Goal: Task Accomplishment & Management: Manage account settings

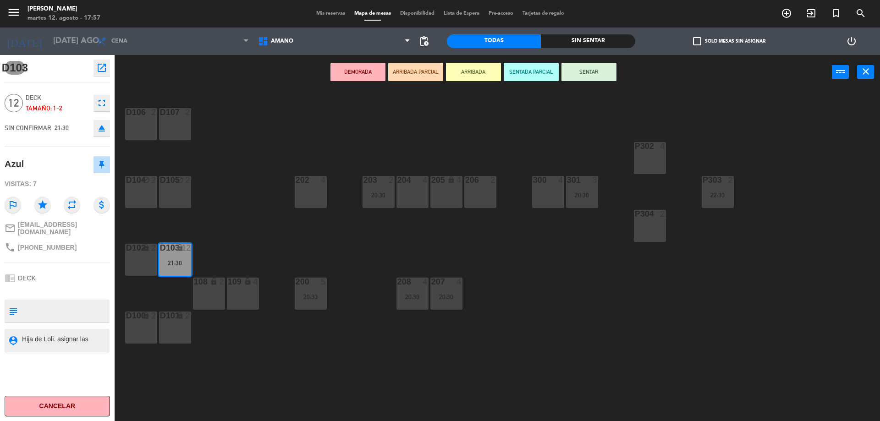
click at [331, 15] on span "Mis reservas" at bounding box center [331, 13] width 38 height 5
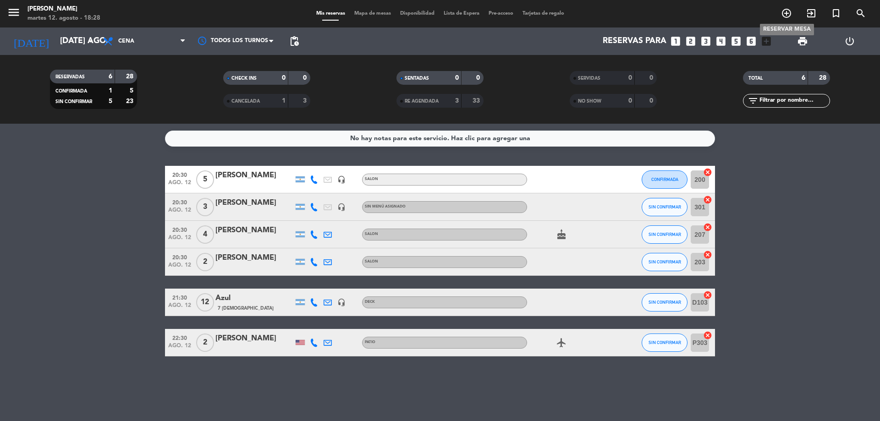
click at [786, 8] on icon "add_circle_outline" at bounding box center [786, 13] width 11 height 11
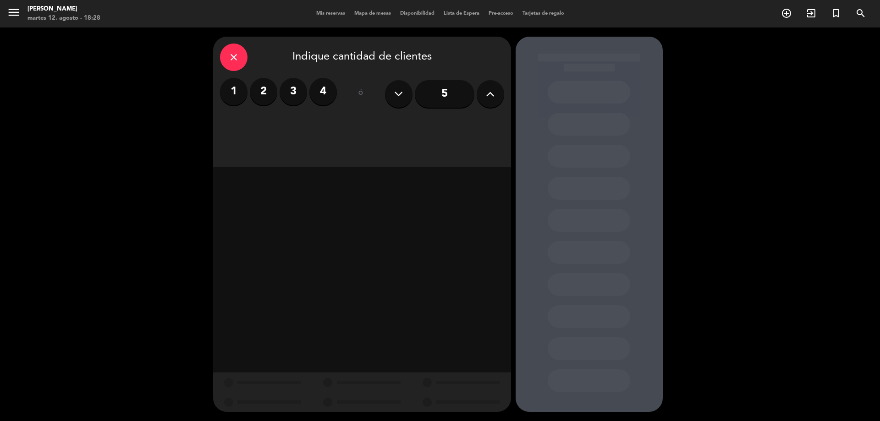
click at [258, 88] on label "2" at bounding box center [264, 92] width 28 height 28
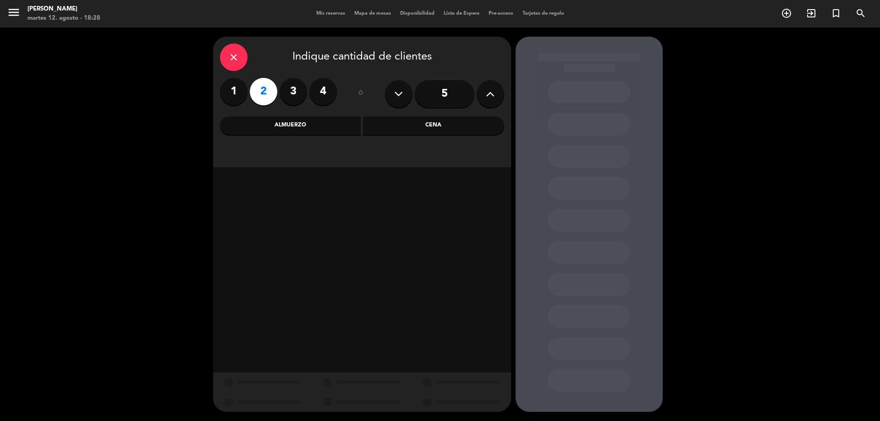
click at [422, 135] on div "close Indique cantidad de clientes 1 2 3 4 ó 5 Almuerzo Cena" at bounding box center [362, 102] width 298 height 131
click at [436, 130] on div "Cena" at bounding box center [433, 125] width 141 height 18
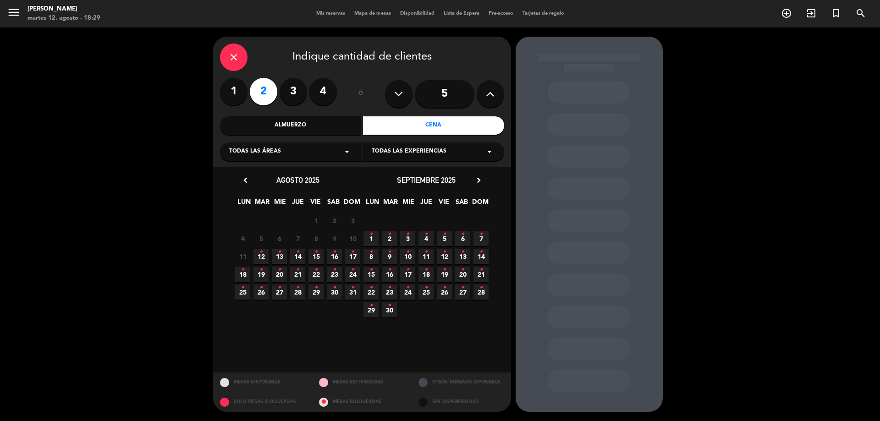
click at [257, 254] on span "12 •" at bounding box center [260, 256] width 15 height 15
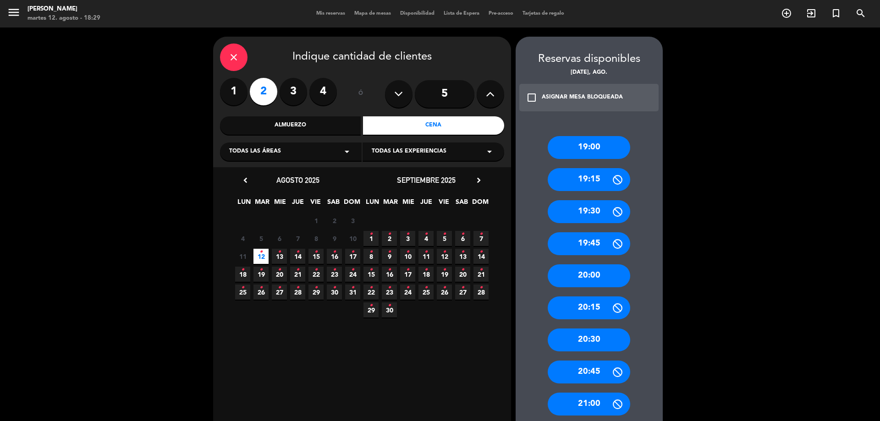
click at [593, 338] on div "20:30" at bounding box center [589, 340] width 83 height 23
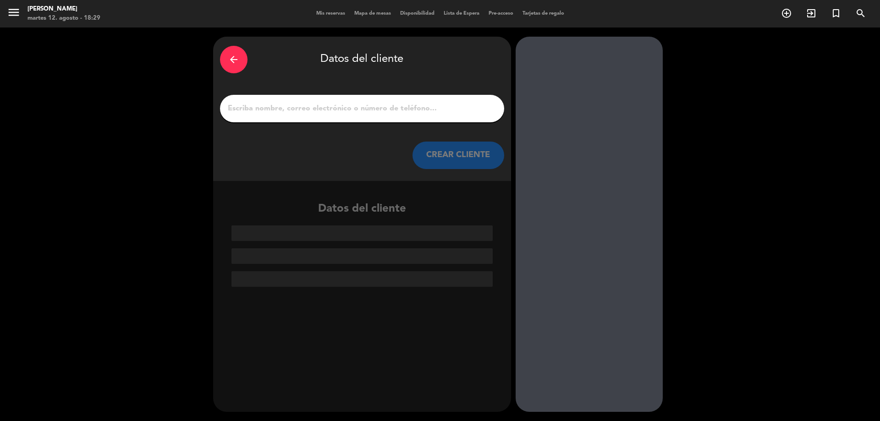
click at [309, 109] on input "1" at bounding box center [362, 108] width 270 height 13
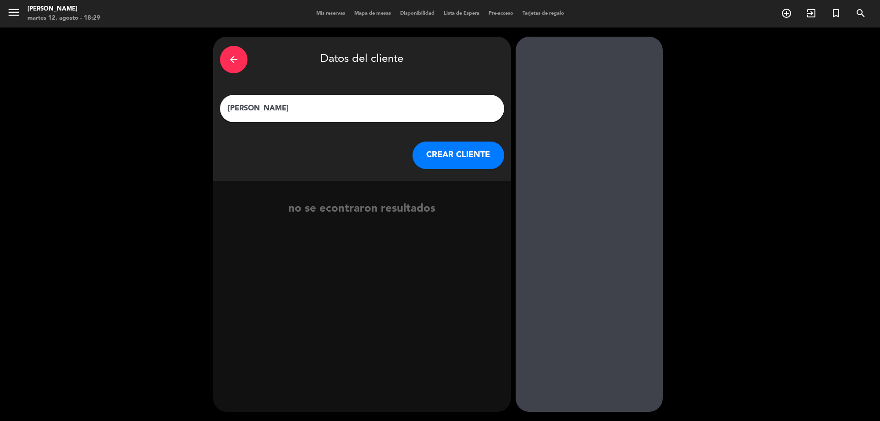
type input "[PERSON_NAME]"
click at [462, 160] on button "CREAR CLIENTE" at bounding box center [459, 156] width 92 height 28
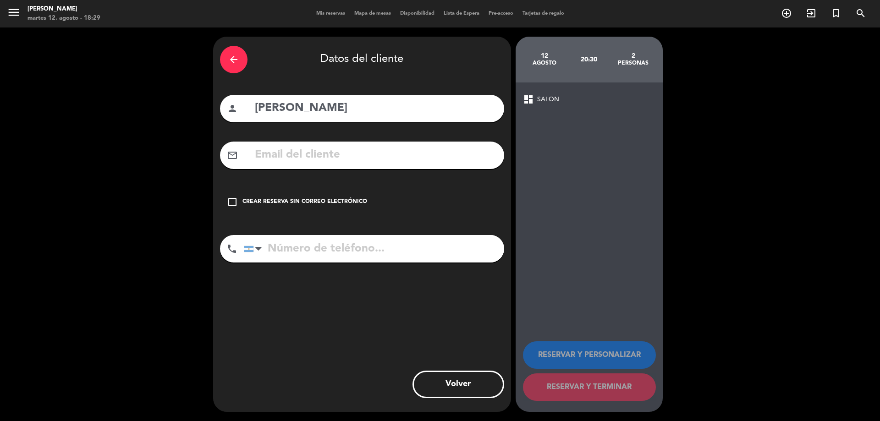
click at [331, 161] on input "text" at bounding box center [375, 155] width 243 height 19
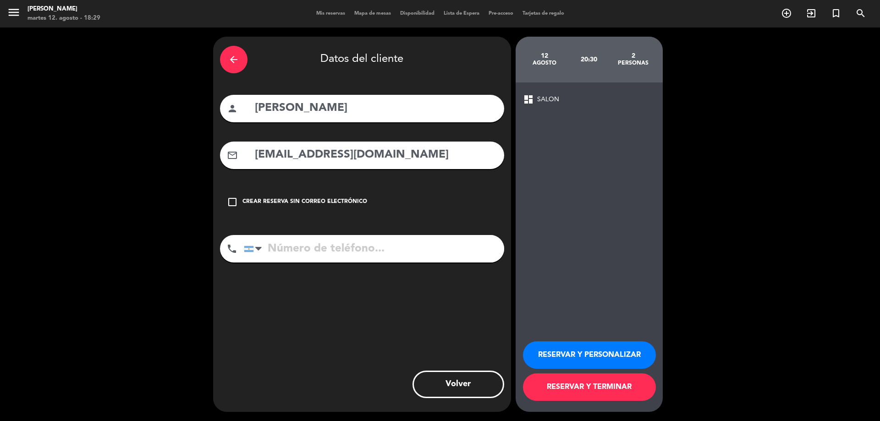
type input "[EMAIL_ADDRESS][DOMAIN_NAME]"
click at [309, 245] on input "tel" at bounding box center [374, 249] width 260 height 28
type input "1164442400"
click at [612, 355] on button "RESERVAR Y PERSONALIZAR" at bounding box center [589, 355] width 133 height 28
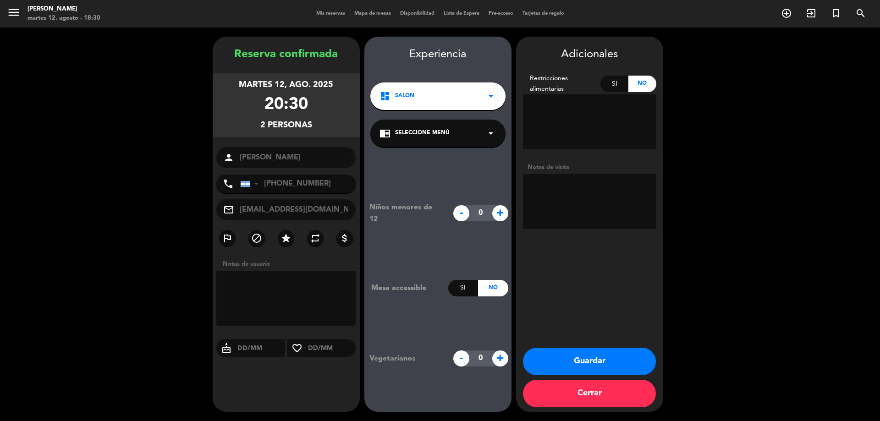
click at [584, 369] on button "Guardar" at bounding box center [589, 362] width 133 height 28
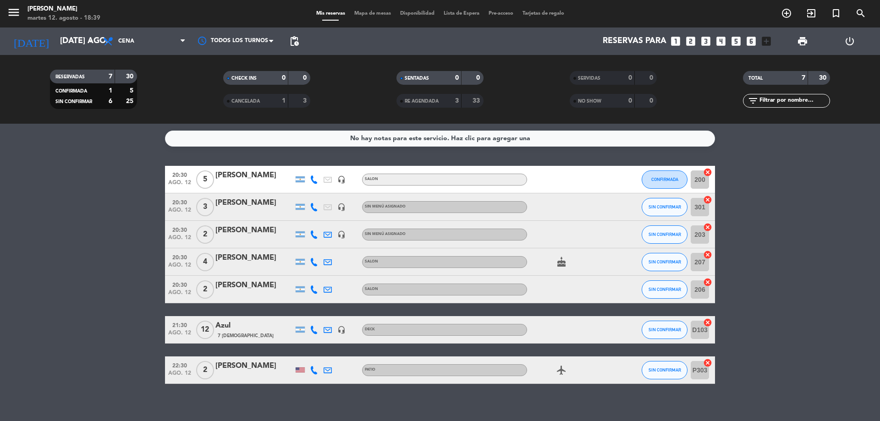
click at [314, 182] on icon at bounding box center [314, 180] width 8 height 8
click at [316, 205] on icon at bounding box center [314, 207] width 8 height 8
click at [668, 205] on span "SIN CONFIRMAR" at bounding box center [665, 206] width 33 height 5
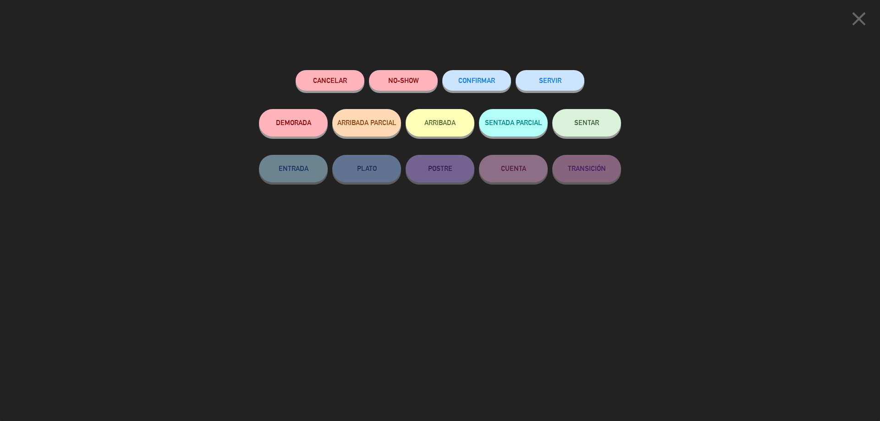
click at [477, 86] on button "CONFIRMAR" at bounding box center [476, 80] width 69 height 21
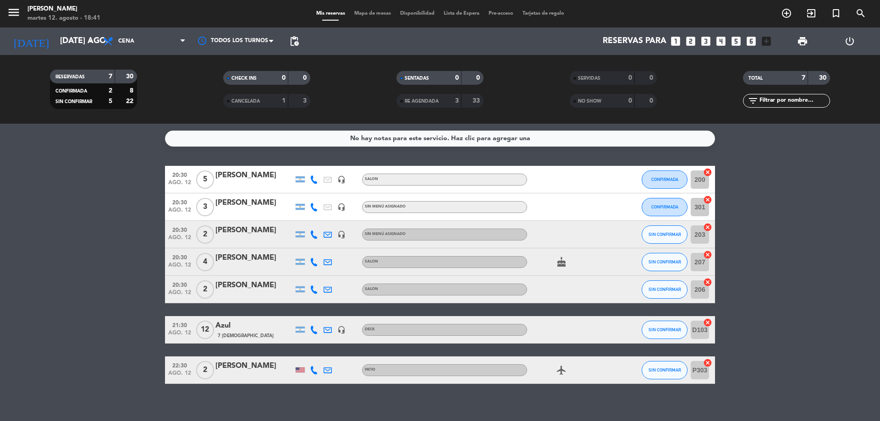
click at [314, 233] on icon at bounding box center [314, 235] width 8 height 8
click at [668, 237] on button "SIN CONFIRMAR" at bounding box center [665, 235] width 46 height 18
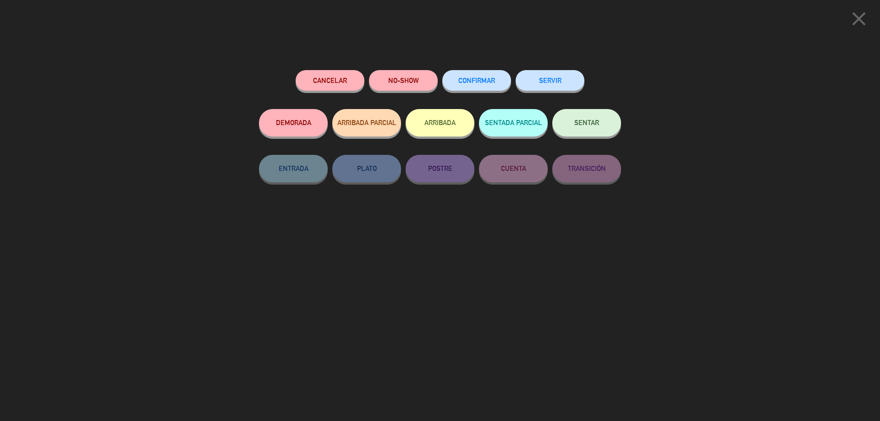
click at [492, 82] on span "CONFIRMAR" at bounding box center [476, 81] width 37 height 8
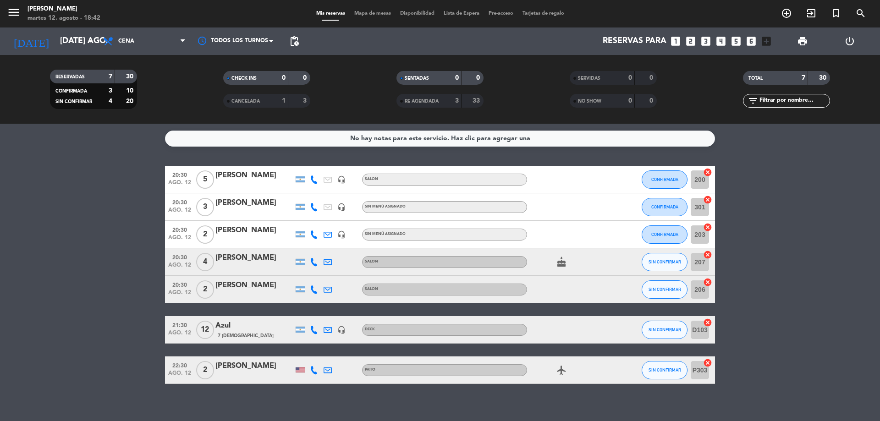
click at [314, 263] on icon at bounding box center [314, 262] width 8 height 8
click at [314, 290] on icon at bounding box center [314, 290] width 8 height 8
click at [681, 288] on button "SIN CONFIRMAR" at bounding box center [665, 290] width 46 height 18
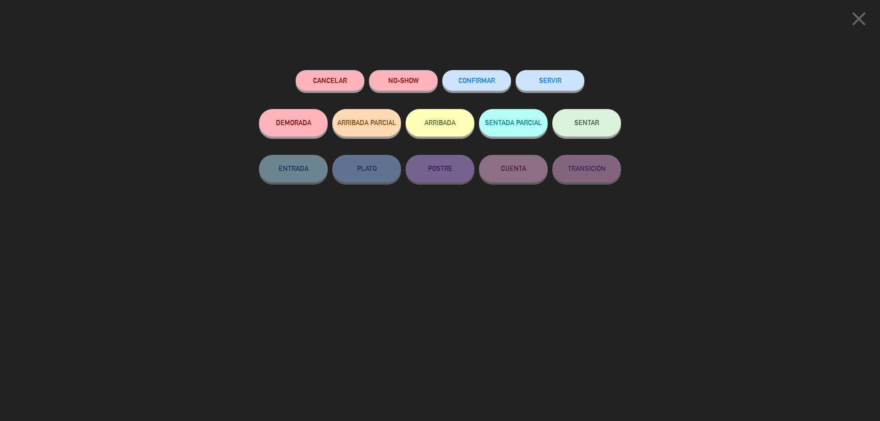
click at [489, 81] on span "CONFIRMAR" at bounding box center [476, 81] width 37 height 8
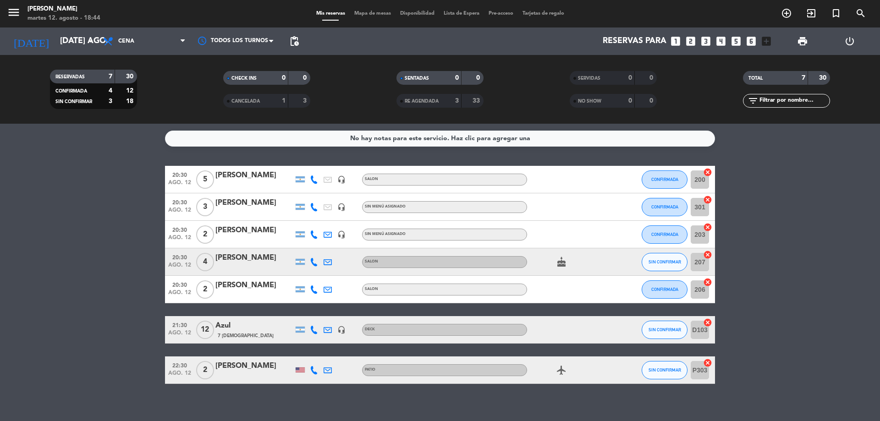
click at [314, 330] on icon at bounding box center [314, 330] width 8 height 8
click at [319, 312] on span "content_paste" at bounding box center [322, 314] width 7 height 7
click at [319, 313] on span "content_paste" at bounding box center [322, 314] width 7 height 7
click at [305, 415] on div "No hay notas para este servicio. Haz clic para agregar una 20:30 ago. 12 5 [PER…" at bounding box center [440, 272] width 880 height 297
click at [315, 368] on icon at bounding box center [314, 370] width 8 height 8
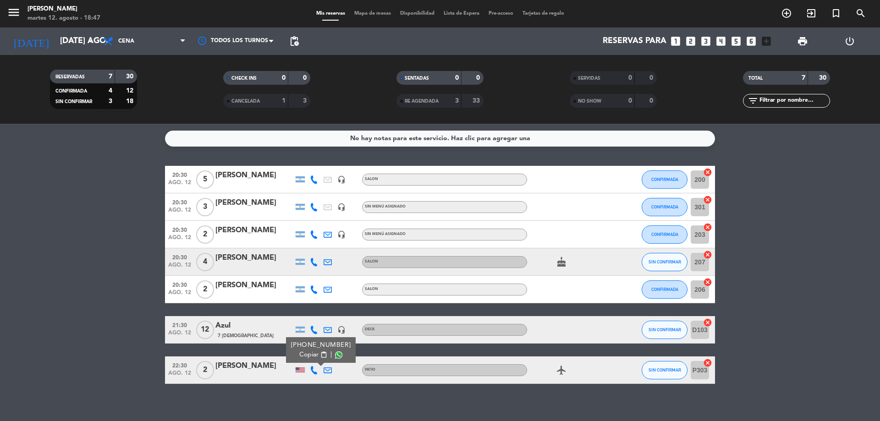
click at [798, 301] on bookings-row "20:30 ago. 12 5 [PERSON_NAME] headset_mic SALON CONFIRMADA 200 cancel 20:30 ago…" at bounding box center [440, 275] width 880 height 218
click at [560, 366] on icon "airplanemode_active" at bounding box center [561, 370] width 11 height 11
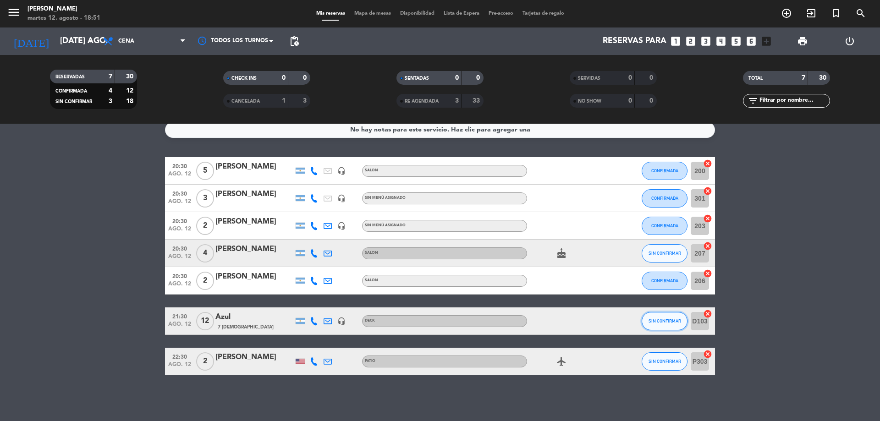
click at [665, 316] on button "SIN CONFIRMAR" at bounding box center [665, 321] width 46 height 18
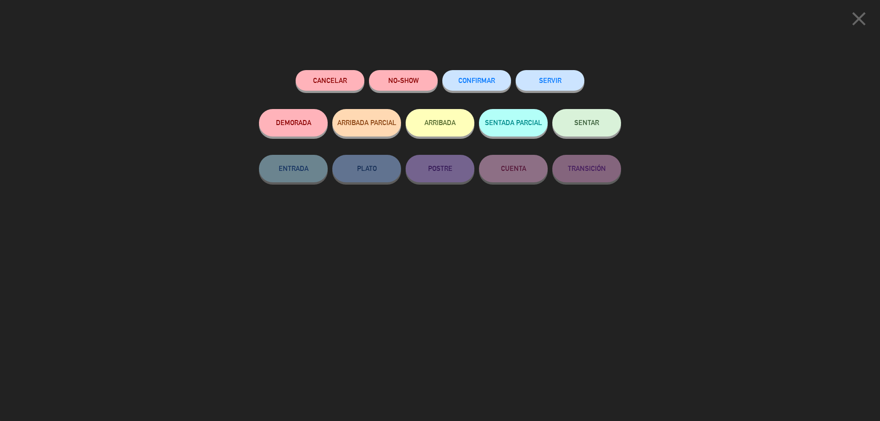
drag, startPoint x: 498, startPoint y: 78, endPoint x: 549, endPoint y: 105, distance: 57.8
click at [498, 77] on button "CONFIRMAR" at bounding box center [476, 80] width 69 height 21
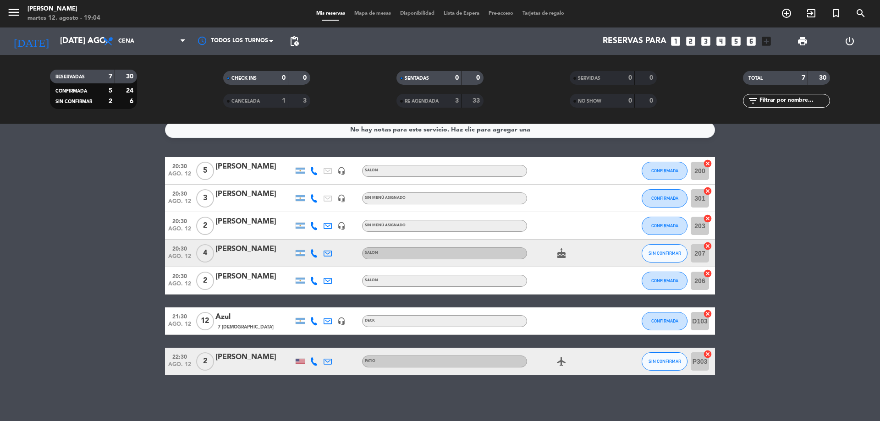
click at [363, 16] on span "Mapa de mesas" at bounding box center [373, 13] width 46 height 5
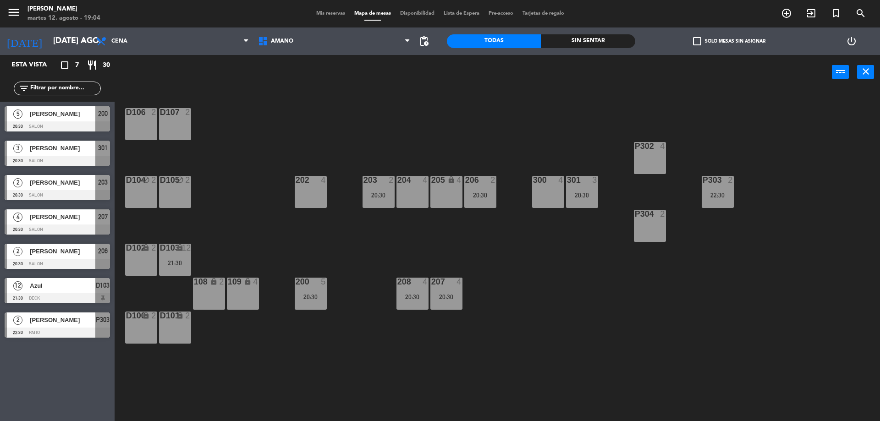
click at [414, 189] on div "204 4" at bounding box center [412, 192] width 32 height 32
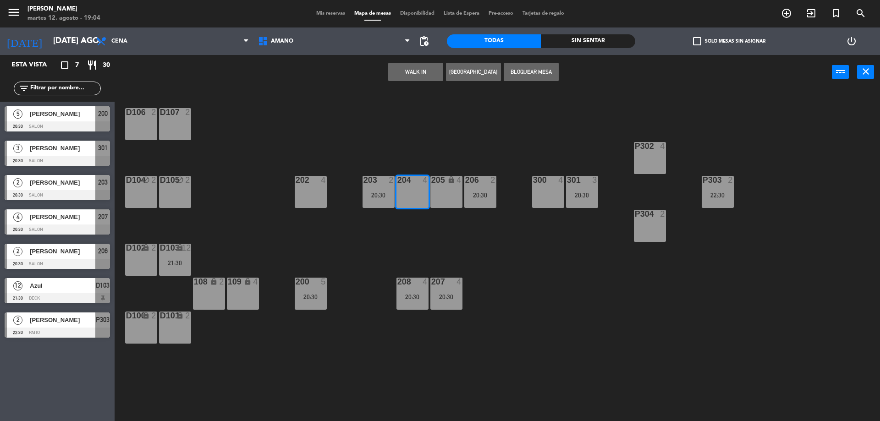
click at [444, 186] on div "205 lock 4" at bounding box center [446, 192] width 32 height 32
click at [316, 11] on span "Mis reservas" at bounding box center [331, 13] width 38 height 5
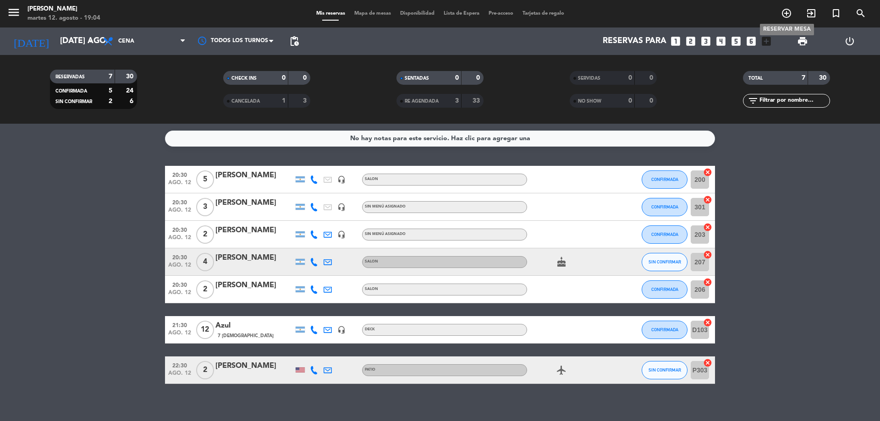
click at [784, 11] on icon "add_circle_outline" at bounding box center [786, 13] width 11 height 11
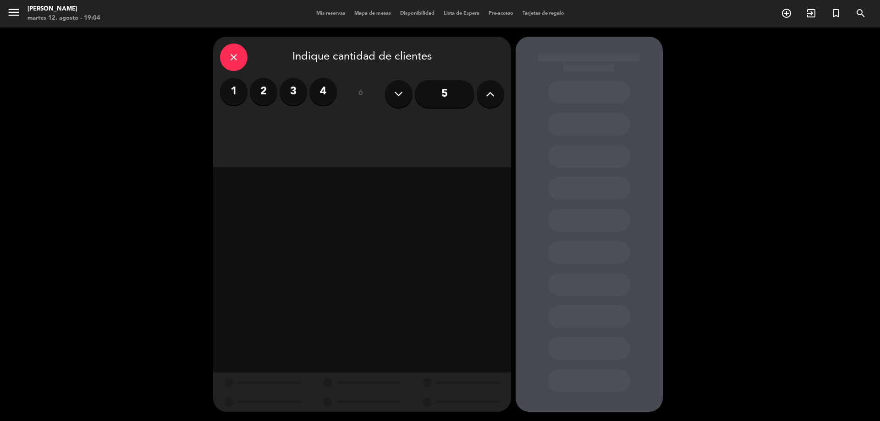
click at [454, 91] on input "5" at bounding box center [445, 94] width 60 height 28
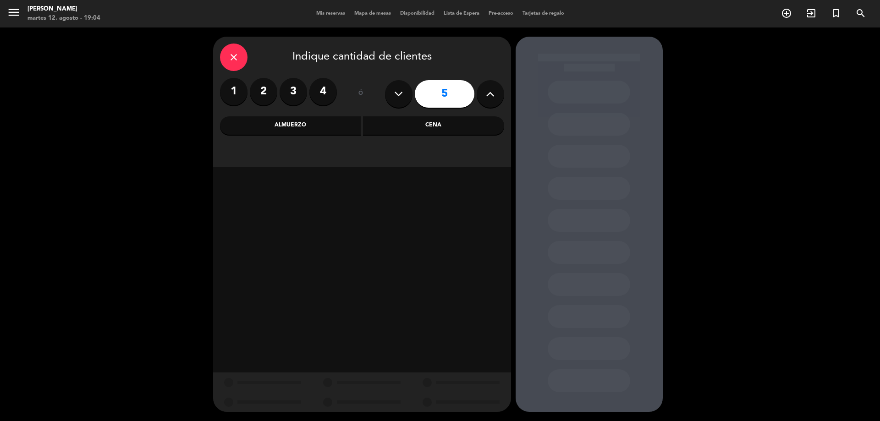
click at [443, 125] on div "Cena" at bounding box center [433, 125] width 141 height 18
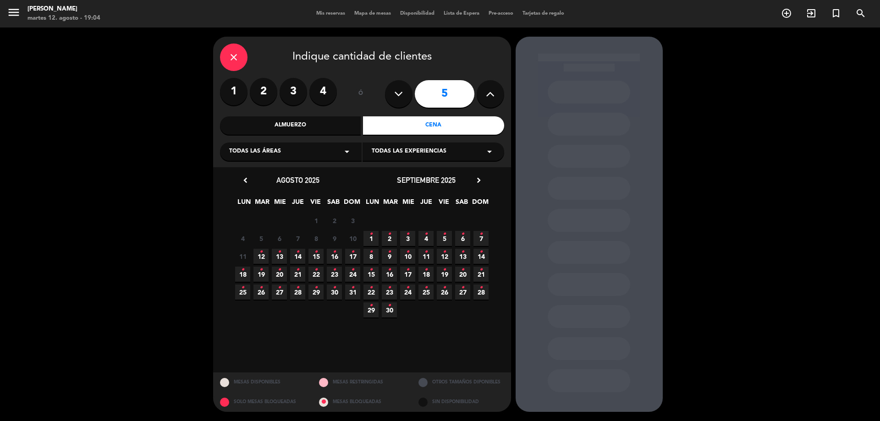
click at [258, 252] on span "12 •" at bounding box center [260, 256] width 15 height 15
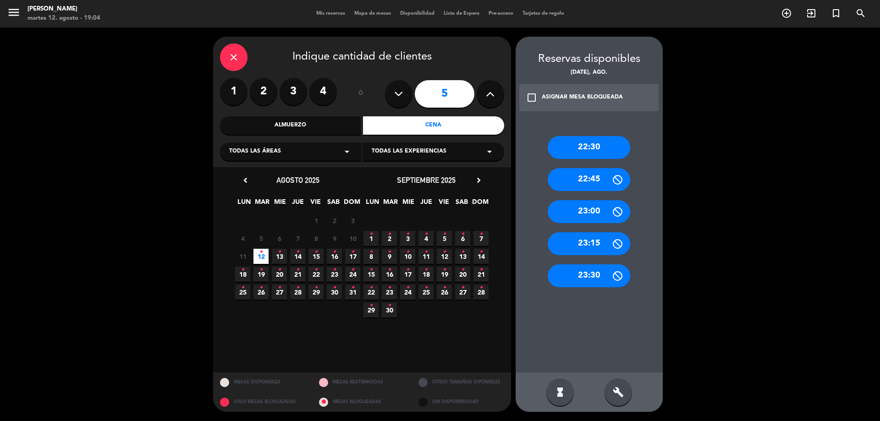
click at [525, 98] on div "check_box_outline_blank ASIGNAR MESA BLOQUEADA" at bounding box center [589, 98] width 140 height 28
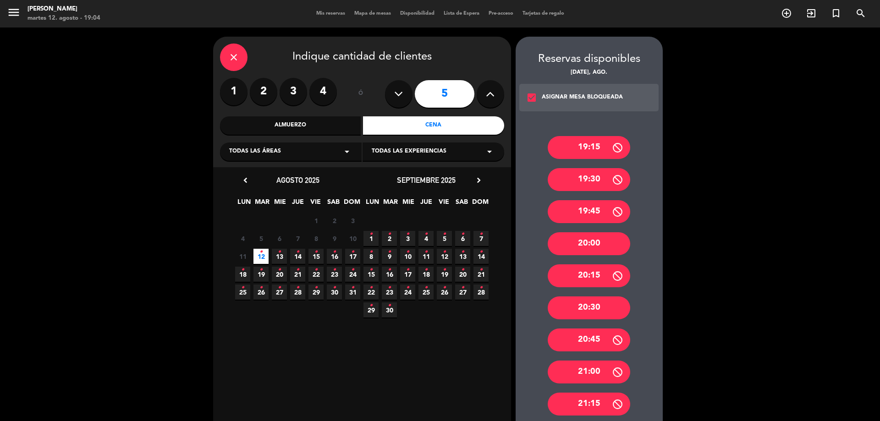
click at [528, 98] on icon "check_box" at bounding box center [531, 97] width 11 height 11
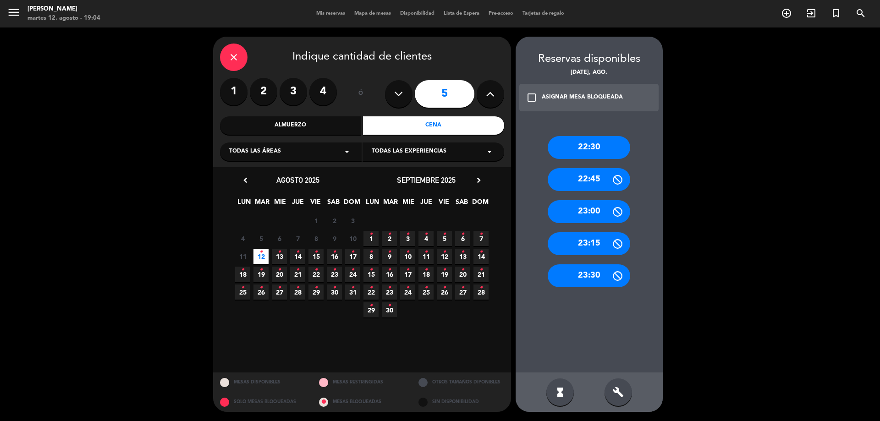
click at [538, 88] on div "check_box_outline_blank ASIGNAR MESA BLOQUEADA" at bounding box center [589, 98] width 140 height 28
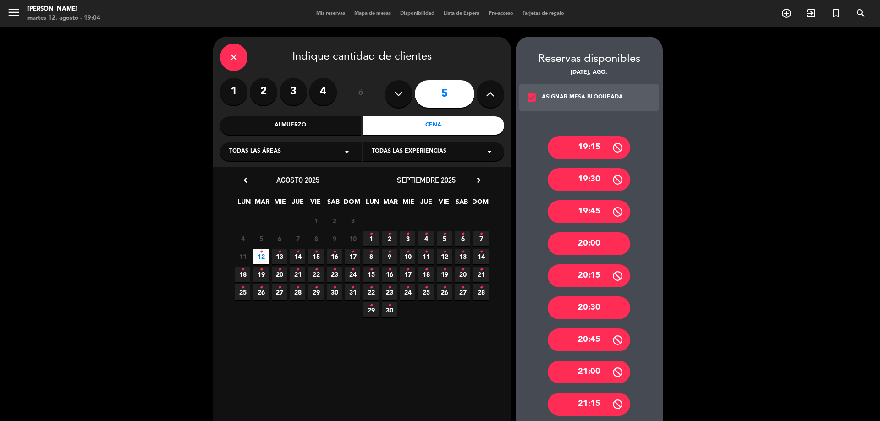
scroll to position [92, 0]
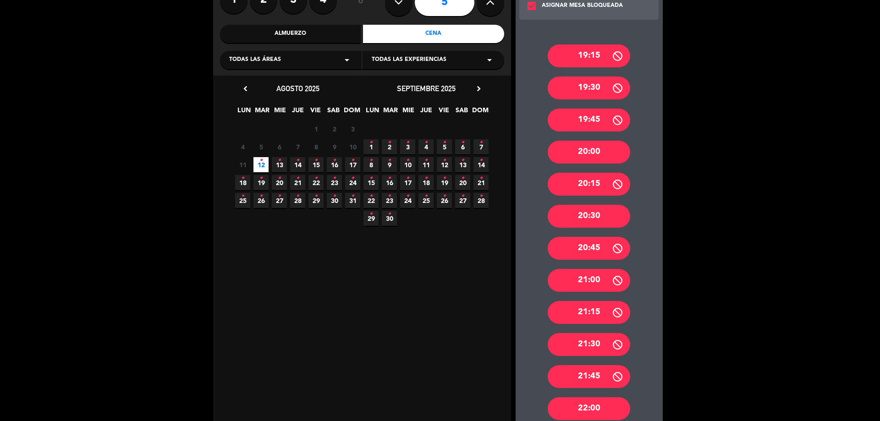
click at [623, 220] on div "20:30" at bounding box center [589, 216] width 83 height 23
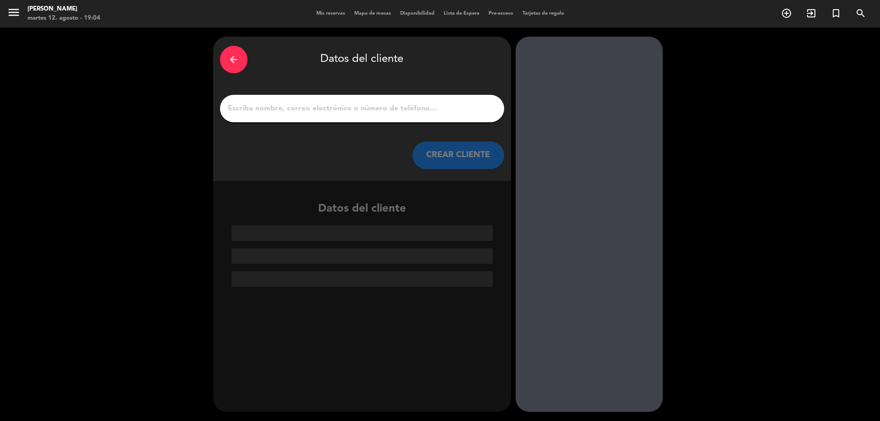
scroll to position [0, 0]
click at [394, 105] on input "1" at bounding box center [362, 108] width 270 height 13
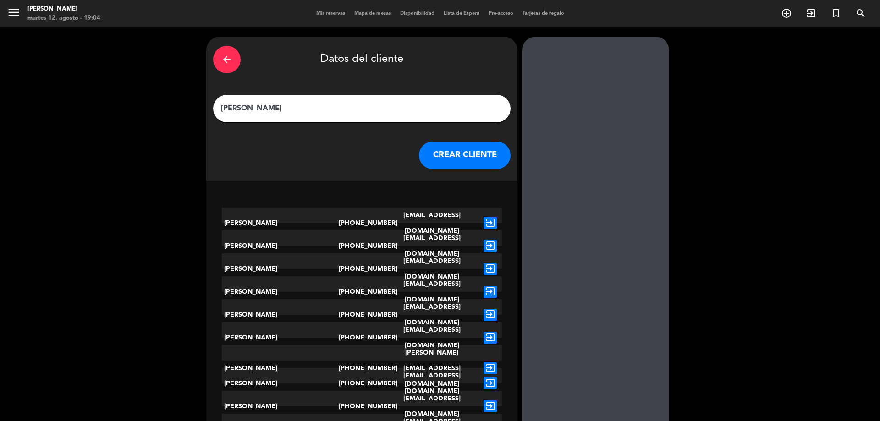
type input "[PERSON_NAME]"
click at [460, 149] on button "CREAR CLIENTE" at bounding box center [465, 156] width 92 height 28
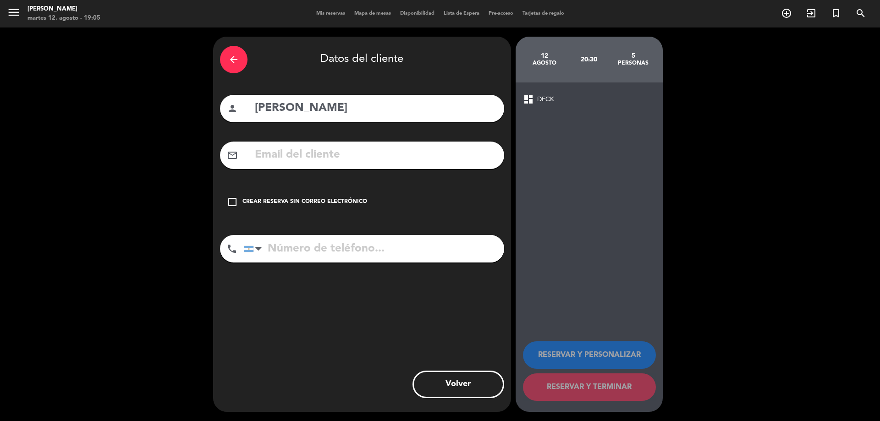
click at [227, 203] on icon "check_box_outline_blank" at bounding box center [232, 202] width 11 height 11
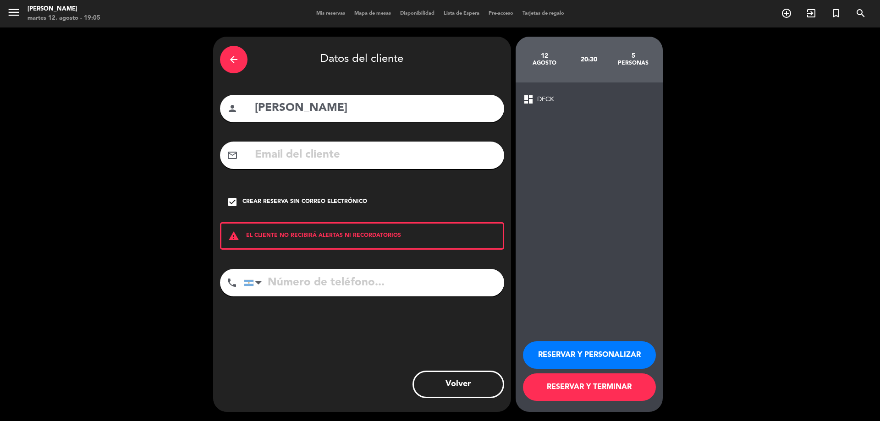
click at [605, 386] on button "RESERVAR Y TERMINAR" at bounding box center [589, 388] width 133 height 28
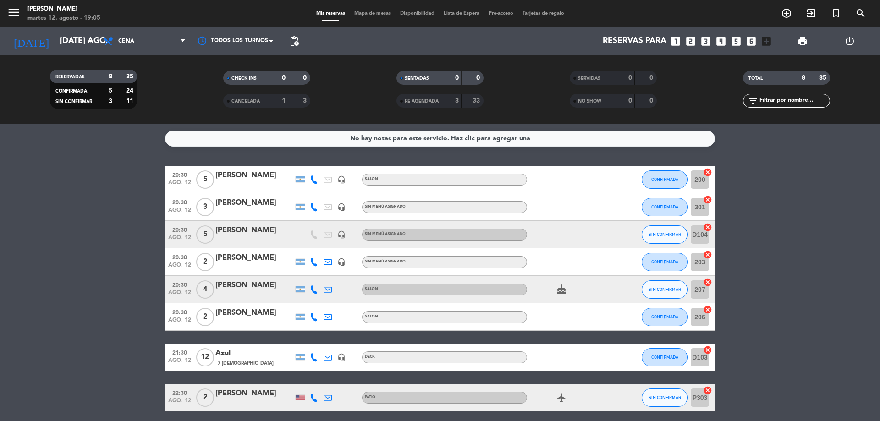
click at [701, 232] on input "D104" at bounding box center [700, 235] width 18 height 18
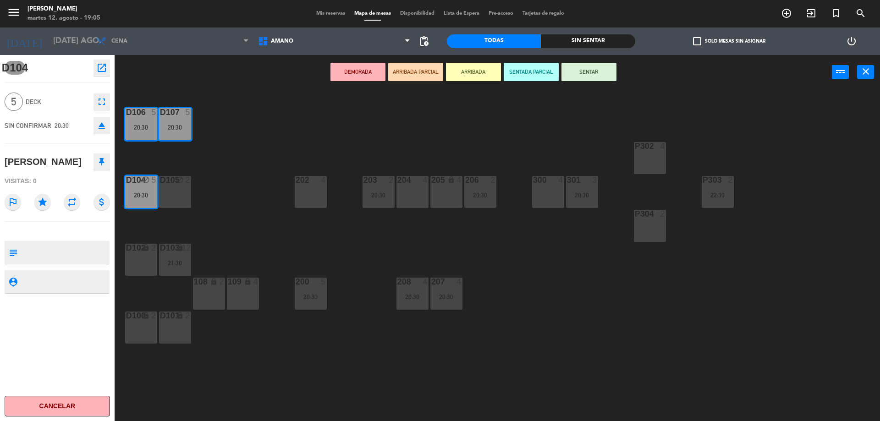
click at [415, 197] on div "204 4" at bounding box center [412, 192] width 32 height 32
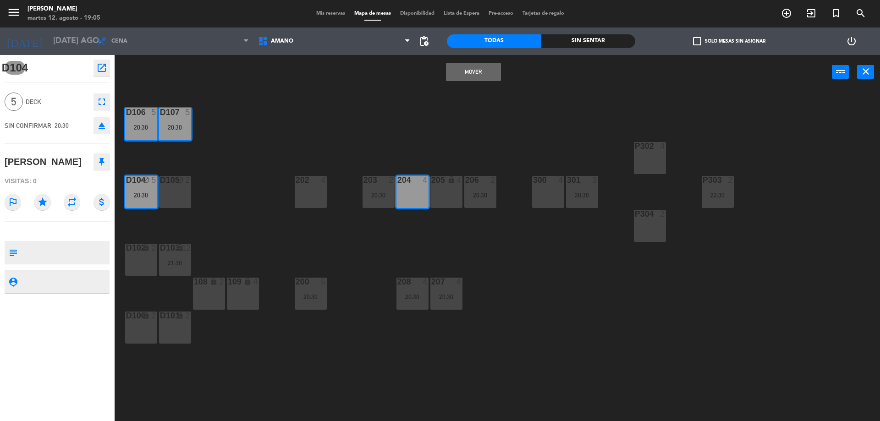
click at [431, 192] on div "205 lock 4" at bounding box center [446, 192] width 32 height 32
click at [478, 71] on button "Mover y Unir" at bounding box center [473, 72] width 55 height 18
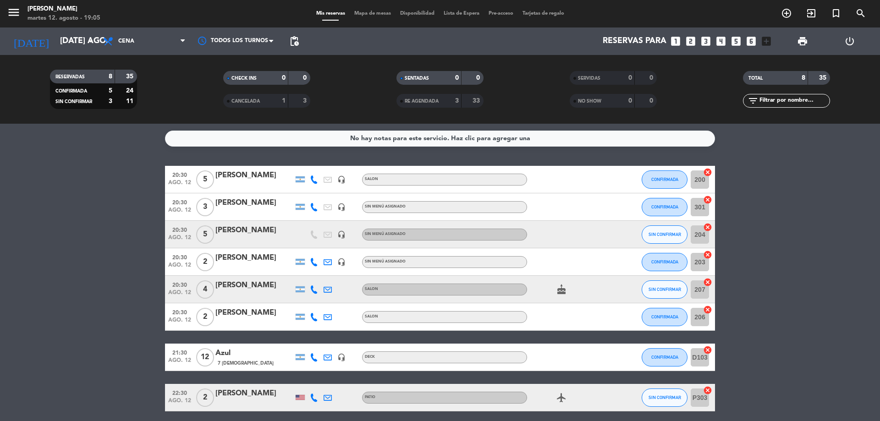
click at [778, 219] on bookings-row "20:30 ago. 12 5 [PERSON_NAME] headset_mic SALON CONFIRMADA 200 cancel 20:30 ago…" at bounding box center [440, 289] width 880 height 246
click at [668, 235] on span "SIN CONFIRMAR" at bounding box center [665, 234] width 33 height 5
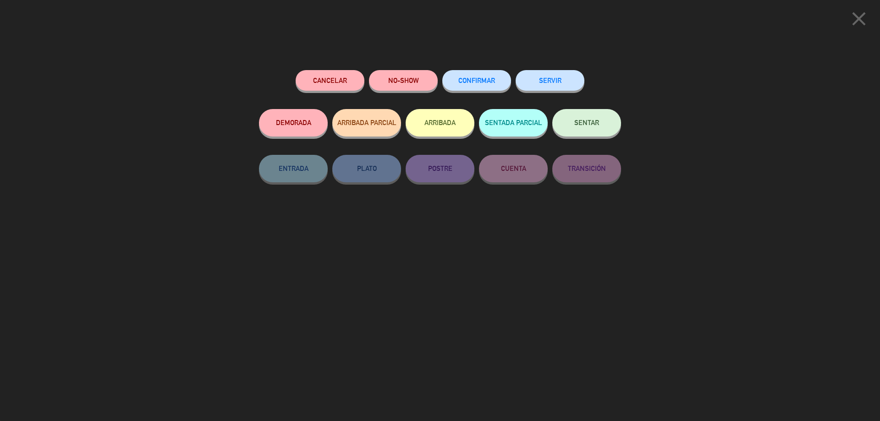
drag, startPoint x: 470, startPoint y: 85, endPoint x: 530, endPoint y: 124, distance: 71.6
click at [470, 82] on button "CONFIRMAR" at bounding box center [476, 80] width 69 height 21
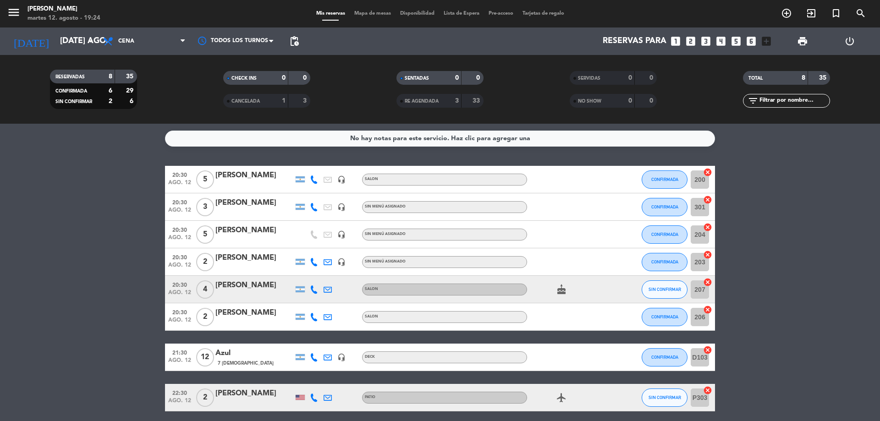
click at [380, 14] on span "Mapa de mesas" at bounding box center [373, 13] width 46 height 5
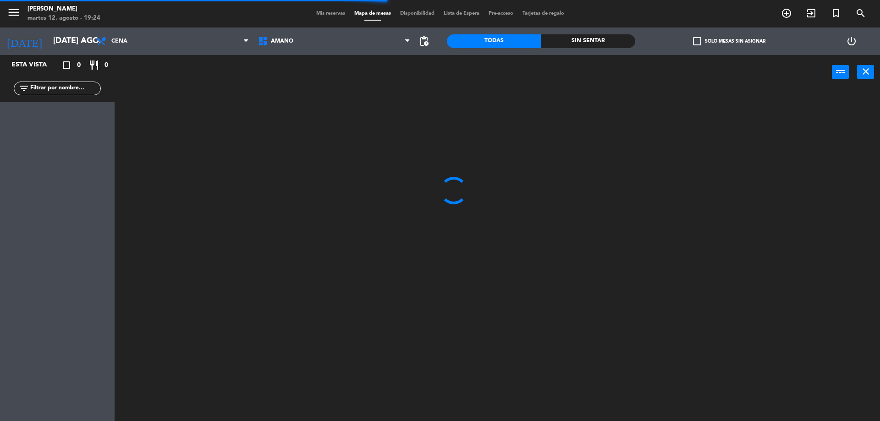
click at [318, 4] on div "menu Amano Ristorante martes 12. agosto - 19:24 Mis reservas Mapa de mesas Disp…" at bounding box center [440, 14] width 880 height 28
click at [320, 9] on div "menu Amano Ristorante martes 12. agosto - 19:24 Mis reservas Mapa de mesas Disp…" at bounding box center [440, 14] width 880 height 28
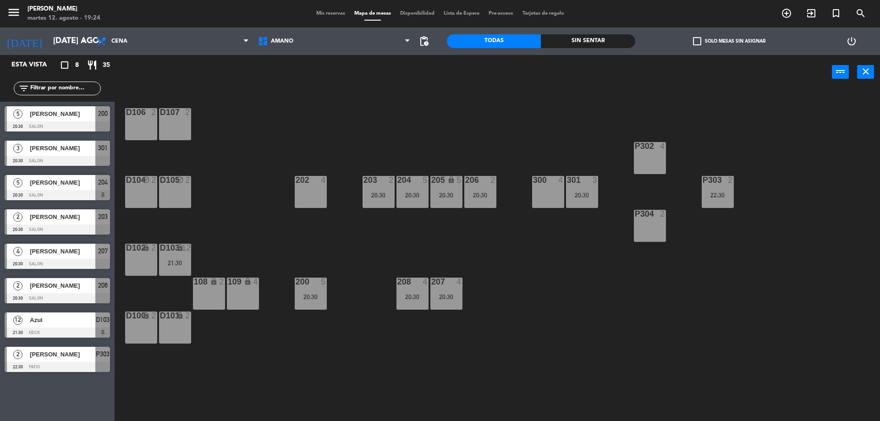
click at [326, 16] on span "Mis reservas" at bounding box center [331, 13] width 38 height 5
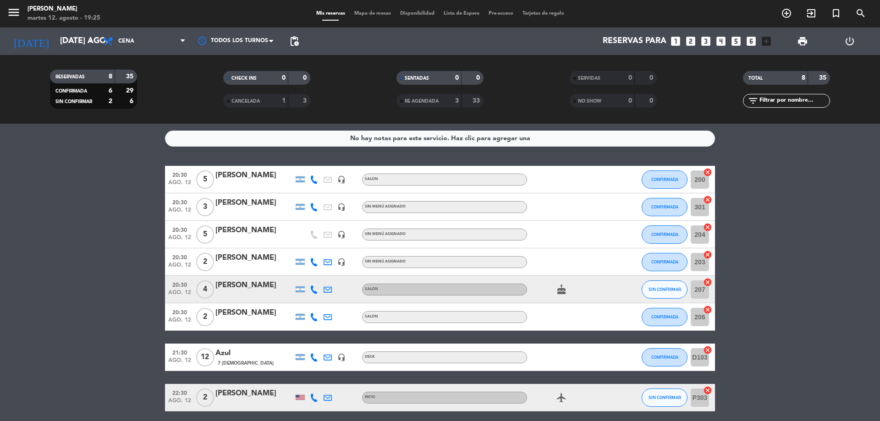
click at [368, 18] on div "menu Amano Ristorante martes 12. agosto - 19:25 Mis reservas Mapa de mesas Disp…" at bounding box center [440, 14] width 880 height 28
click at [368, 11] on span "Mapa de mesas" at bounding box center [373, 13] width 46 height 5
